Goal: Task Accomplishment & Management: Manage account settings

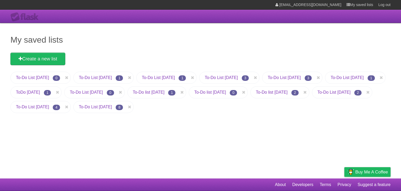
click at [112, 108] on link "To-Do List [DATE]" at bounding box center [95, 107] width 33 height 4
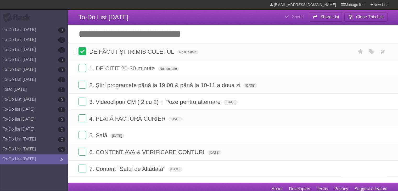
click at [79, 53] on label at bounding box center [82, 51] width 8 height 8
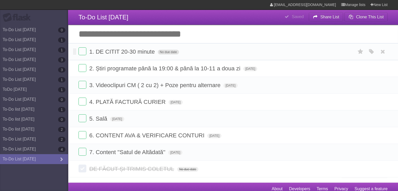
click at [177, 54] on span "No due date" at bounding box center [168, 52] width 21 height 5
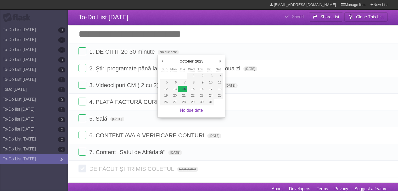
type span "[DATE]"
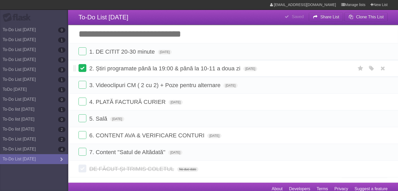
click at [81, 69] on label at bounding box center [82, 68] width 8 height 8
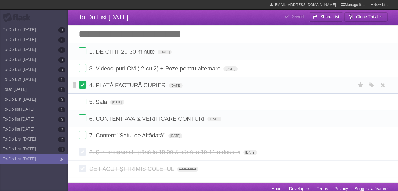
click at [82, 87] on label at bounding box center [82, 85] width 8 height 8
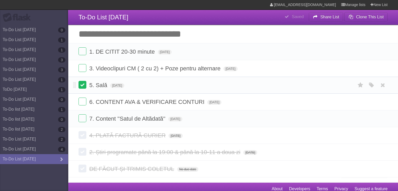
click at [85, 82] on label at bounding box center [82, 85] width 8 height 8
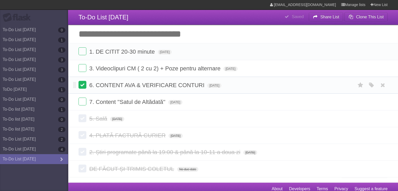
click at [83, 84] on label at bounding box center [82, 85] width 8 height 8
